Goal: Task Accomplishment & Management: Manage account settings

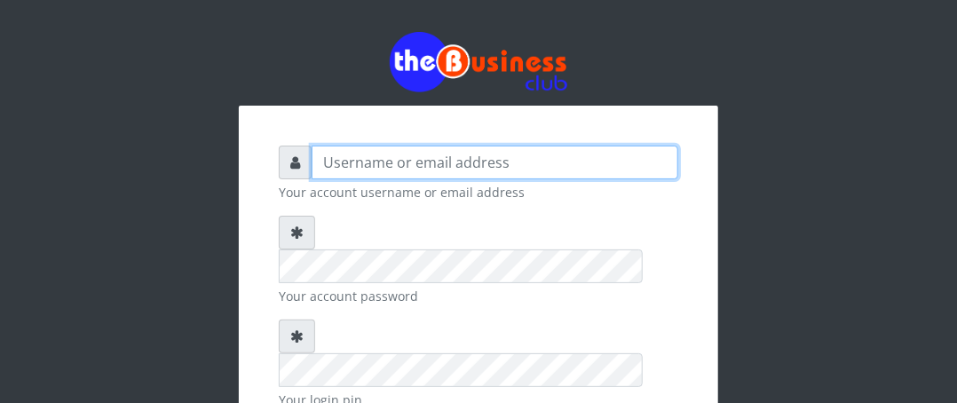
type input "Boboyen"
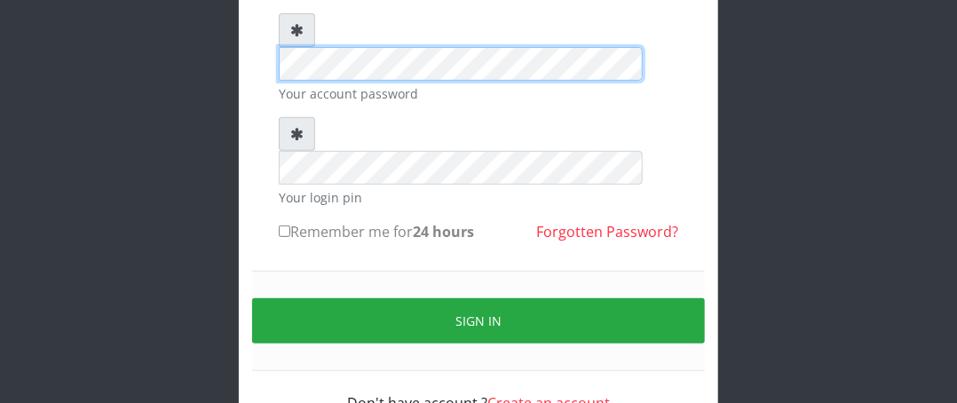
scroll to position [208, 0]
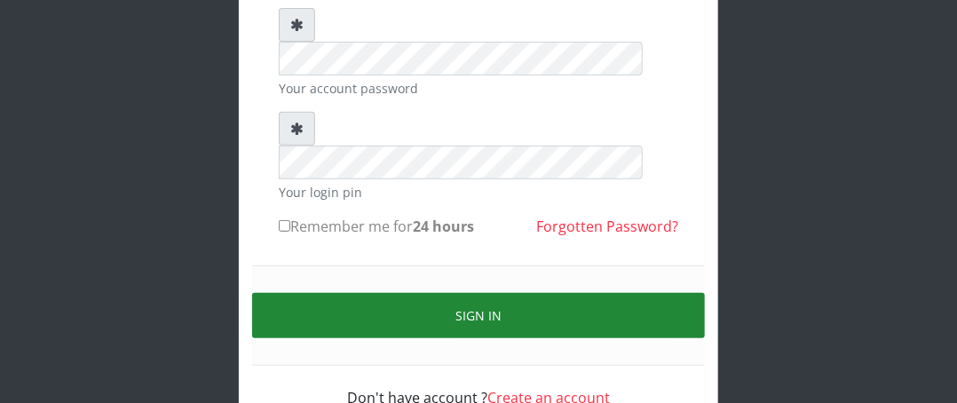
click at [398, 293] on button "Sign in" at bounding box center [478, 315] width 453 height 45
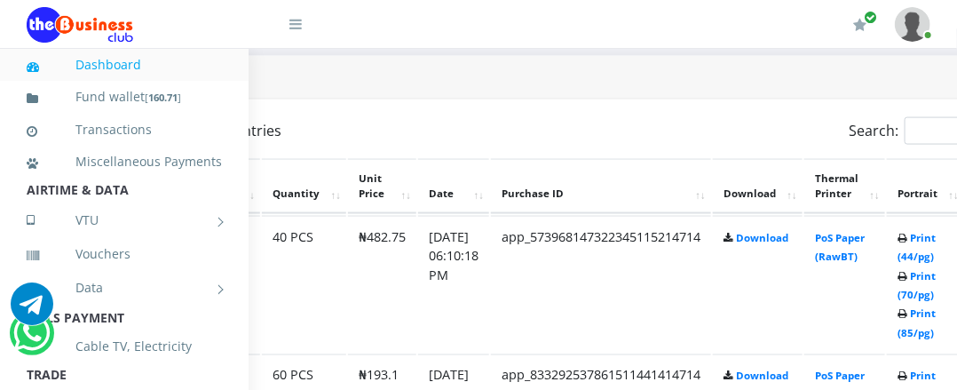
scroll to position [887, 196]
